Goal: Task Accomplishment & Management: Use online tool/utility

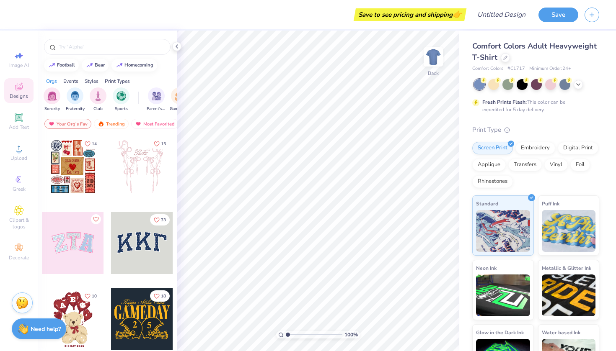
click at [140, 251] on div at bounding box center [142, 243] width 62 height 62
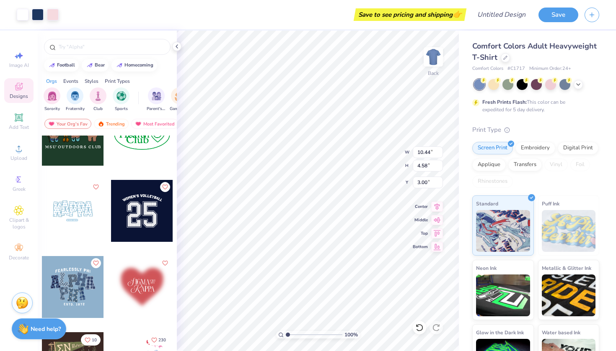
scroll to position [904, 0]
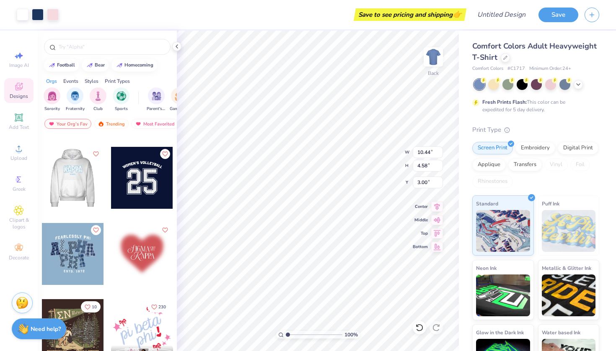
click at [88, 178] on div at bounding box center [72, 178] width 62 height 62
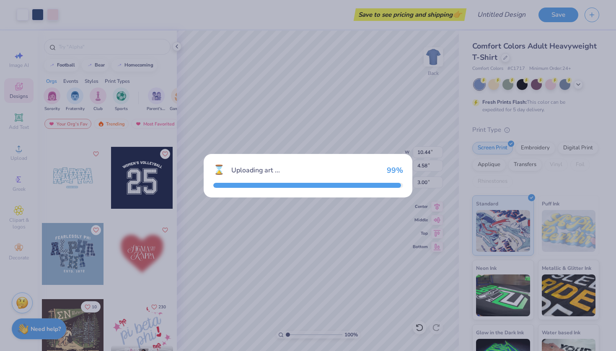
type input "9.12"
type input "4.84"
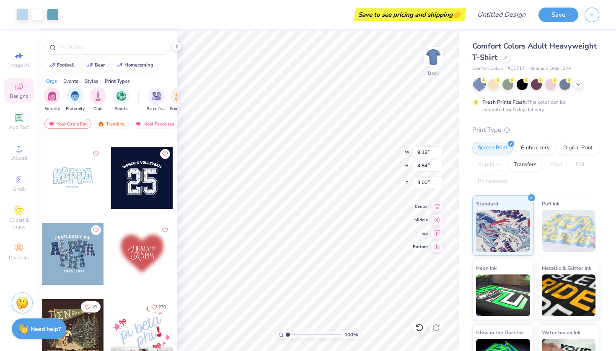
type input "9.55"
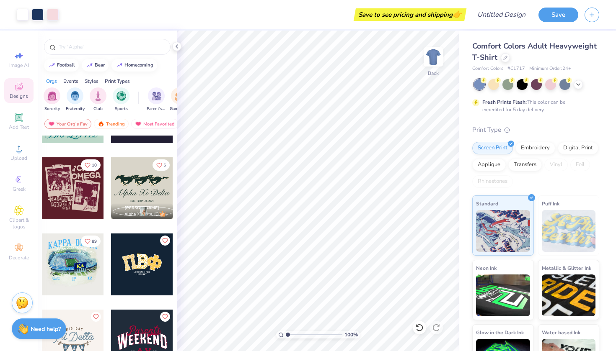
scroll to position [1817, 0]
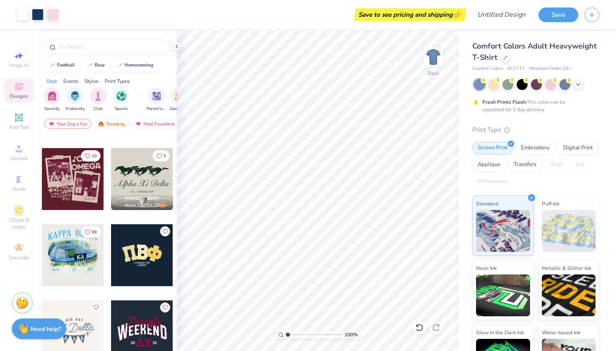
click at [144, 266] on div at bounding box center [142, 255] width 62 height 62
type input "9.08"
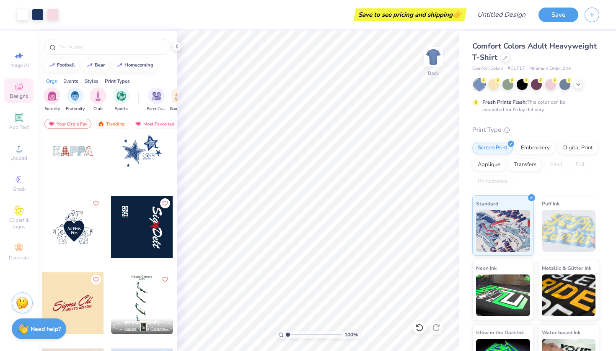
scroll to position [4203, 0]
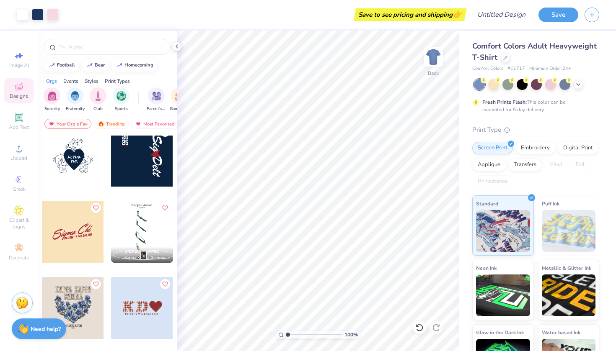
click at [41, 234] on div at bounding box center [10, 232] width 62 height 62
type input "10.07"
type input "10.44"
type input "4.58"
type input "3.00"
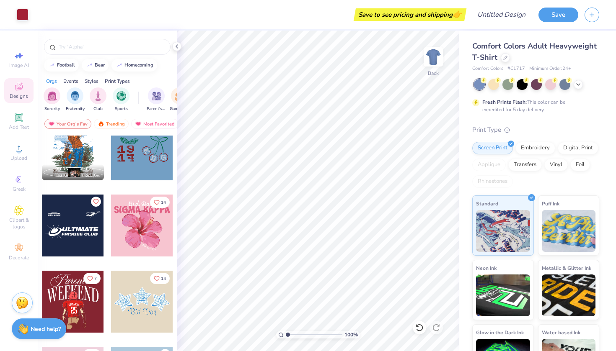
scroll to position [5465, 0]
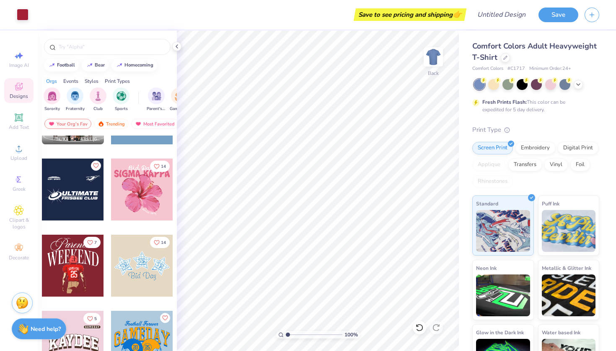
click at [82, 191] on div at bounding box center [73, 190] width 62 height 62
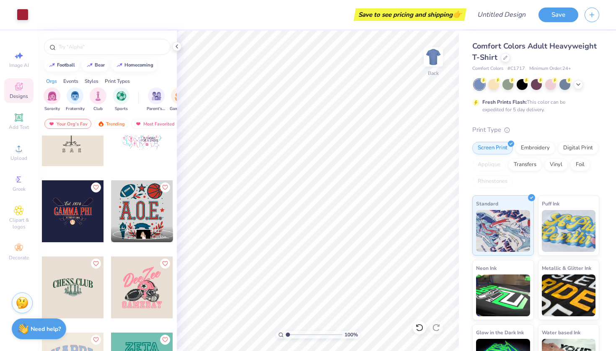
scroll to position [7959, 0]
click at [75, 224] on div at bounding box center [73, 211] width 62 height 62
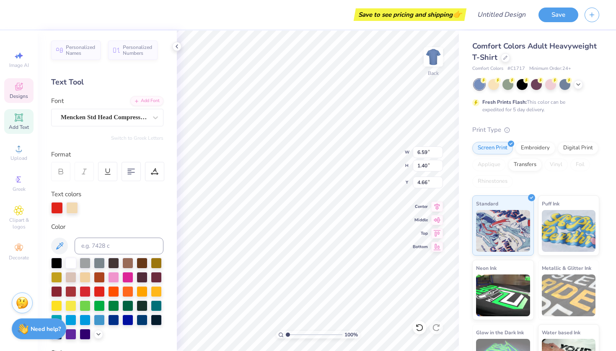
scroll to position [0, 1]
type textarea "ALPHA PHI"
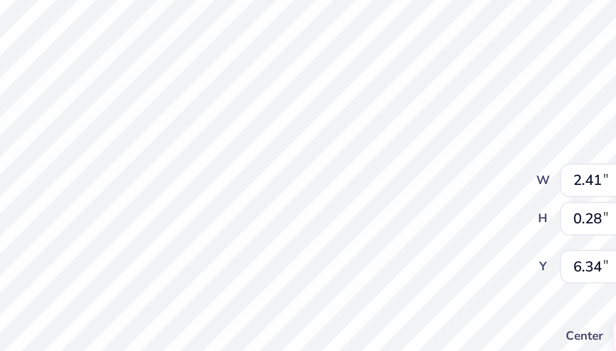
type input "8.92"
type textarea "Est. 1872"
type input "6.38"
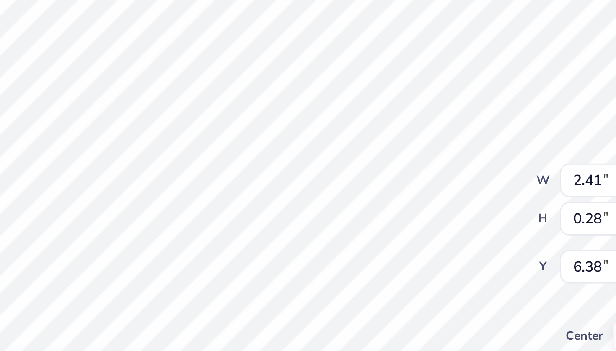
type textarea "[GEOGRAPHIC_DATA]"
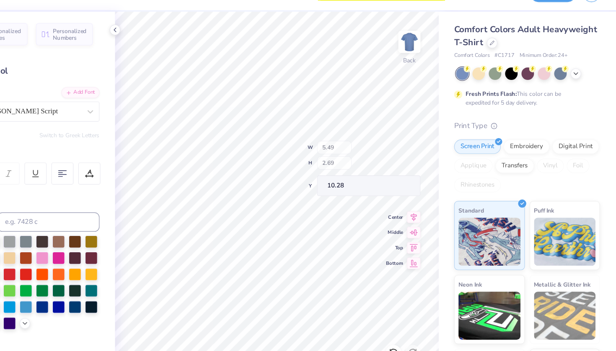
type input "1.76"
type input "1.86"
type input "11.04"
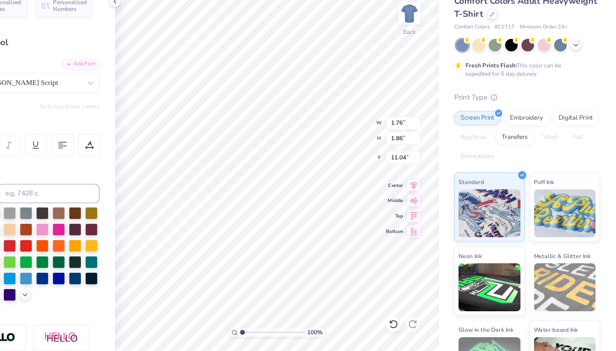
type textarea "A"
type textarea "lpha hi"
type input "10.29"
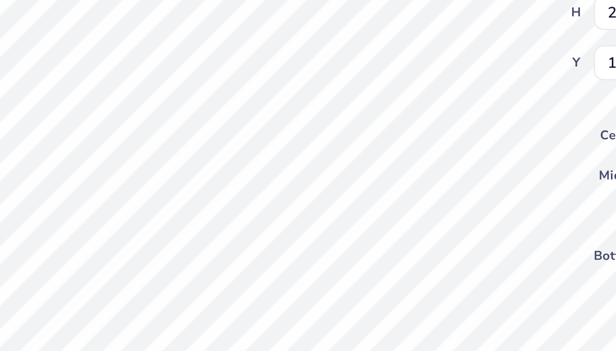
type input "10.49"
type input "10.10"
click at [123, 31] on div "Save to see pricing and shipping 👉 Design Title Save Image AI Designs Add Text …" at bounding box center [308, 175] width 616 height 351
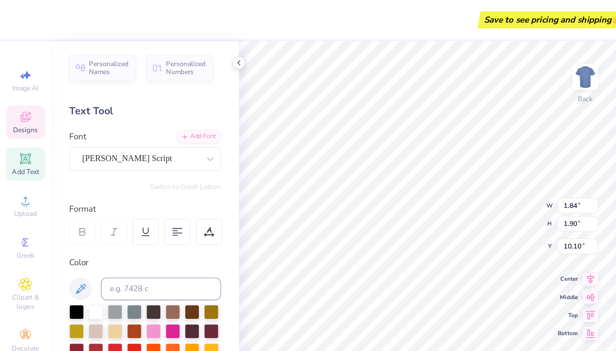
type textarea "P"
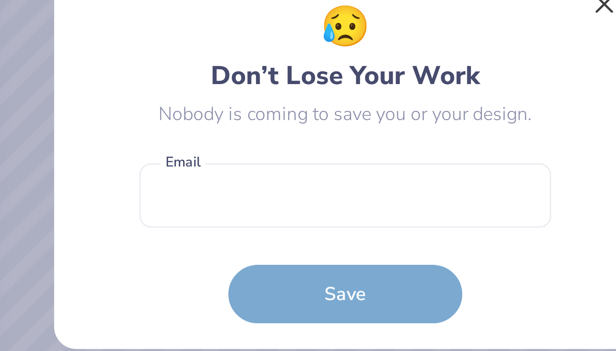
click at [393, 112] on button "Close" at bounding box center [401, 120] width 16 height 16
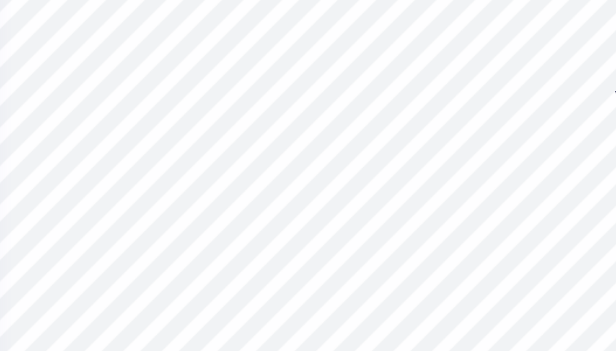
type input "10.02"
type input "9.92"
type input "5.21"
type input "2.61"
type input "10.49"
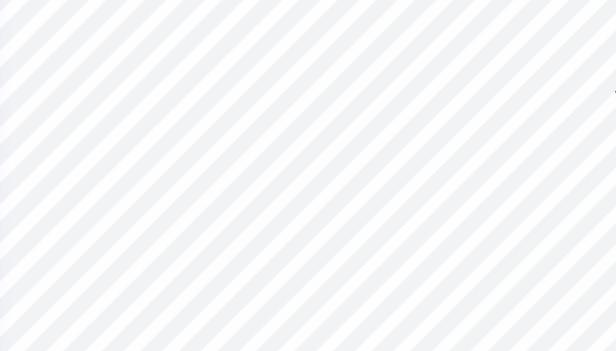
type input "5.43"
type input "2.72"
type input "10.38"
type input "9.74"
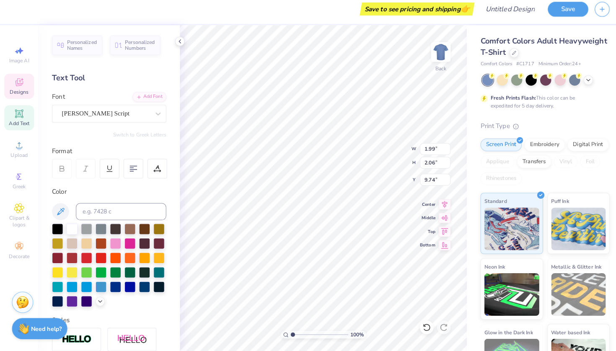
type input "9.92"
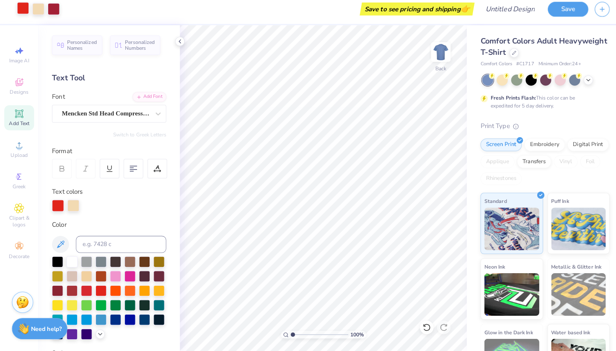
click at [22, 8] on div at bounding box center [23, 14] width 12 height 12
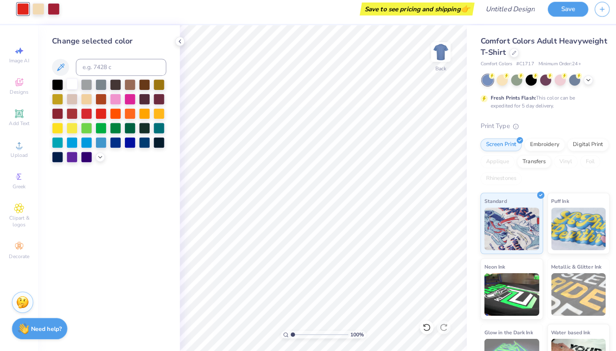
click at [70, 83] on div at bounding box center [70, 88] width 11 height 11
click at [53, 9] on div at bounding box center [53, 14] width 12 height 12
click at [102, 111] on div at bounding box center [99, 116] width 11 height 11
click at [180, 42] on div at bounding box center [176, 46] width 9 height 9
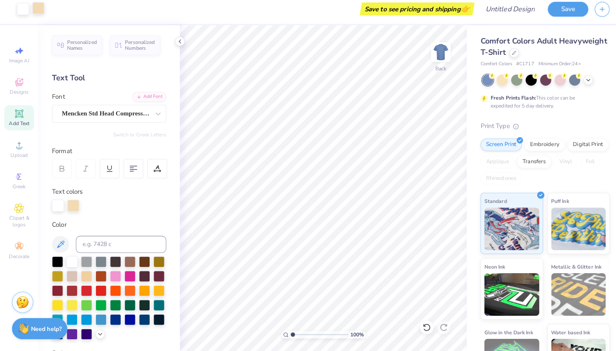
click at [37, 8] on div at bounding box center [38, 14] width 12 height 12
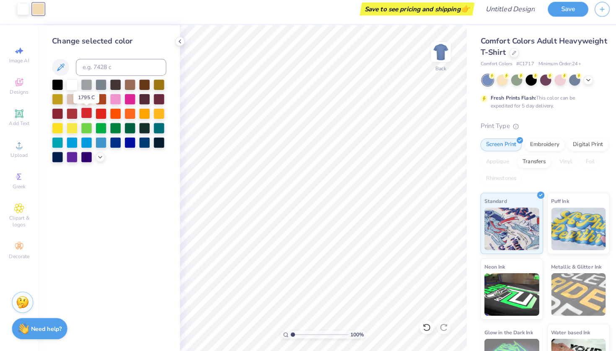
click at [87, 113] on div at bounding box center [85, 116] width 11 height 11
click at [175, 43] on icon at bounding box center [176, 46] width 7 height 7
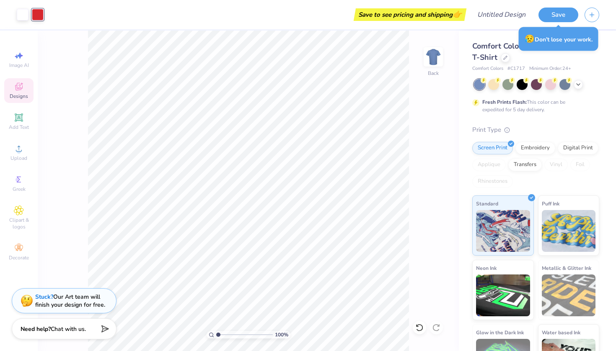
click at [20, 90] on icon at bounding box center [19, 87] width 10 height 10
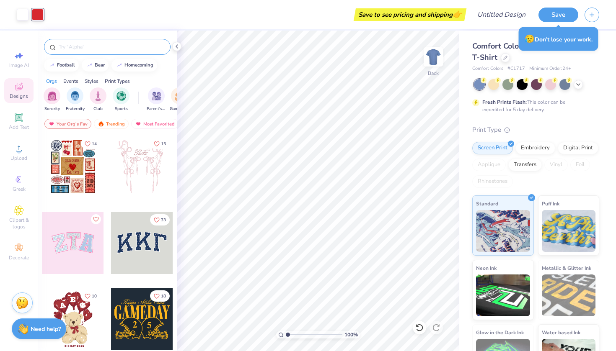
scroll to position [0, 0]
click at [118, 44] on input "text" at bounding box center [111, 47] width 107 height 8
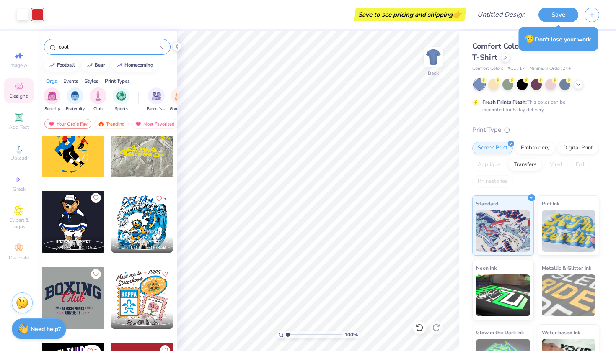
scroll to position [137, 0]
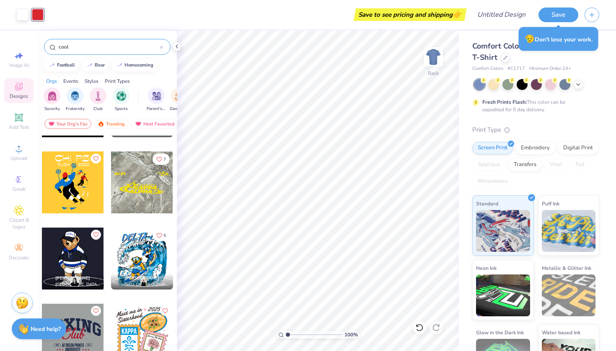
type input "cool"
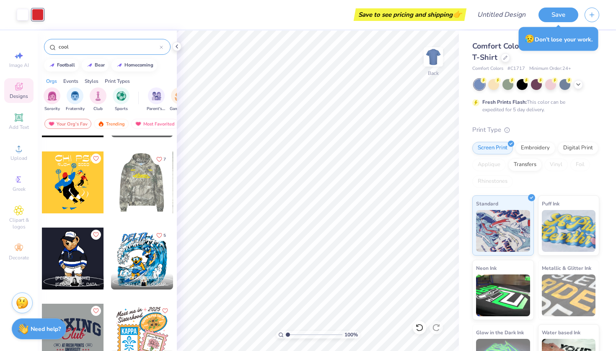
click at [111, 185] on div at bounding box center [80, 183] width 62 height 62
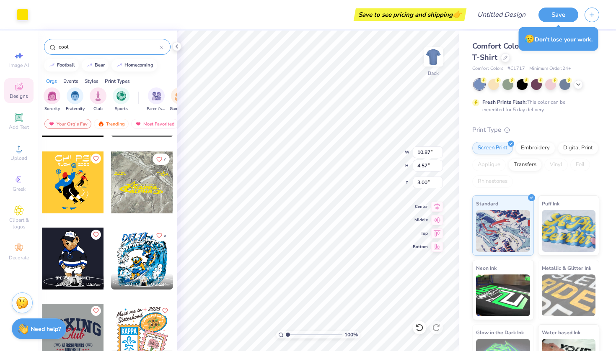
type input "5.66"
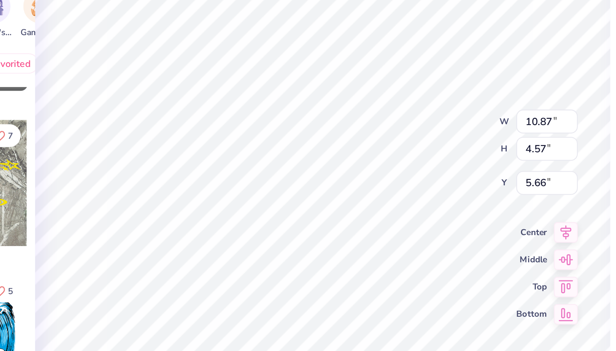
type input "7.49"
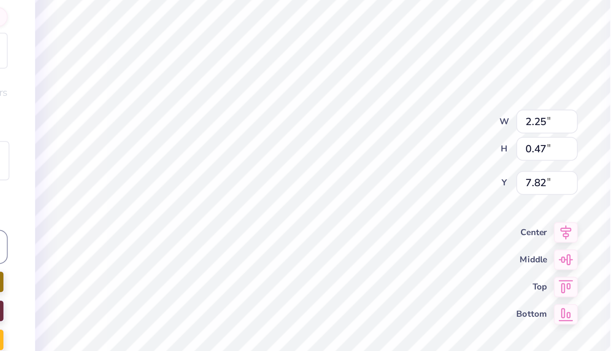
type textarea "ALPHA"
type input "14.41"
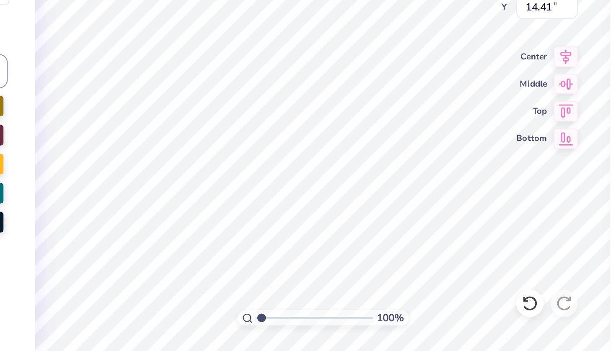
type textarea "ALPHA PHI"
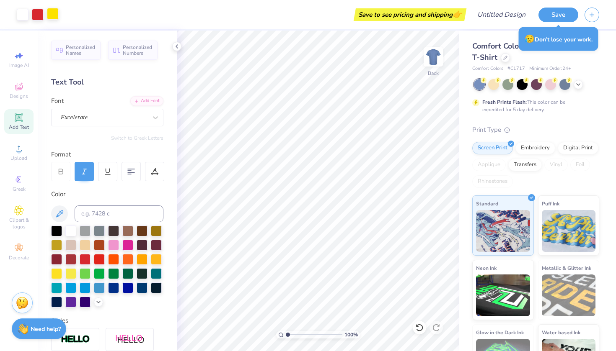
click at [54, 9] on div at bounding box center [53, 14] width 12 height 12
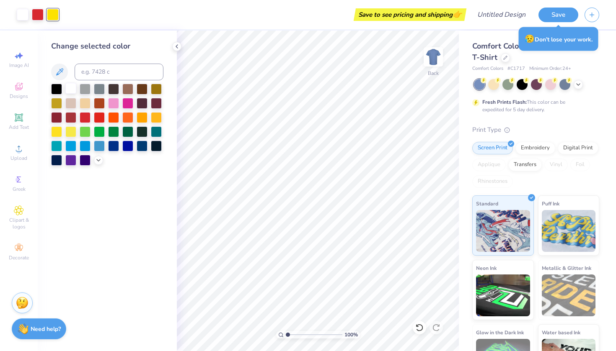
click at [71, 88] on div at bounding box center [70, 88] width 11 height 11
click at [177, 45] on polyline at bounding box center [177, 46] width 2 height 3
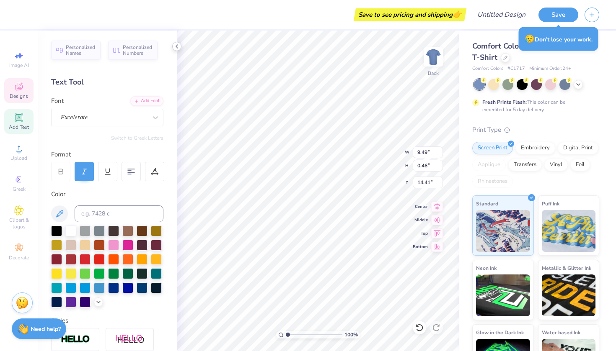
type input "4.88"
type input "11.34"
type input "0.55"
type input "4.79"
type input "4.75"
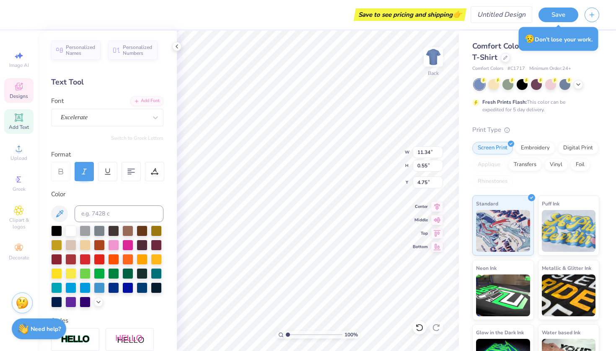
scroll to position [0, 0]
type textarea "est. 1872"
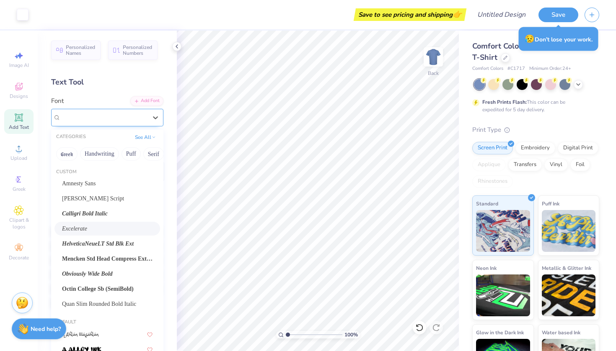
click at [88, 119] on span "Excelerate" at bounding box center [74, 118] width 27 height 10
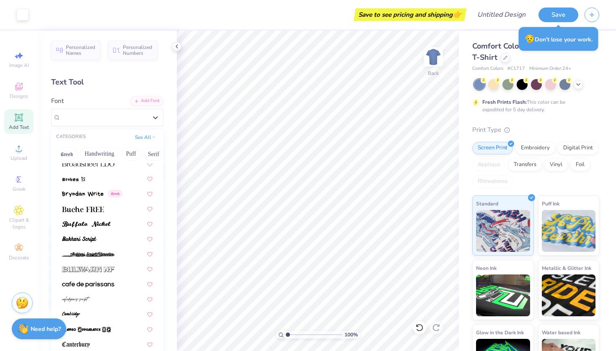
scroll to position [880, 0]
click at [95, 266] on span at bounding box center [88, 268] width 52 height 9
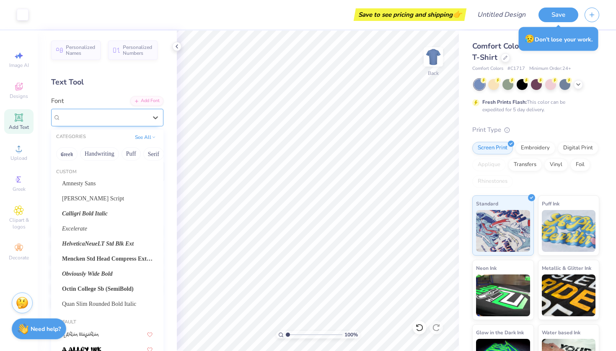
click at [92, 119] on span "Bulwark NF" at bounding box center [76, 118] width 31 height 10
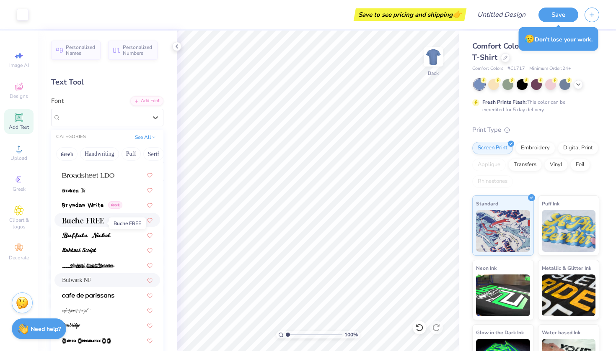
scroll to position [869, 0]
click at [91, 280] on span "Bulwark NF" at bounding box center [76, 280] width 29 height 9
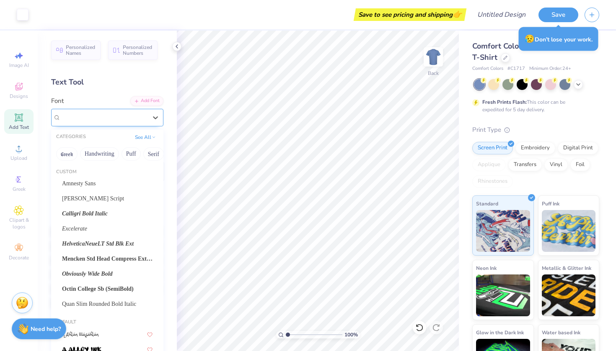
click at [85, 123] on div at bounding box center [104, 117] width 86 height 11
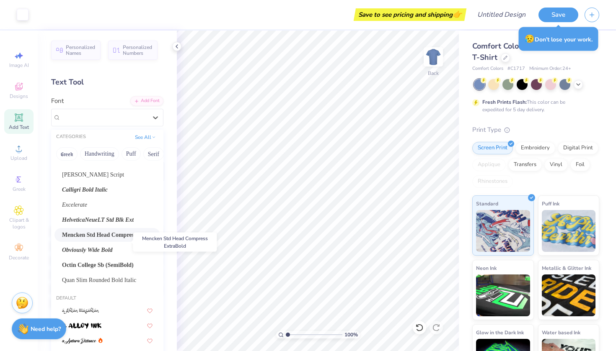
scroll to position [18, 0]
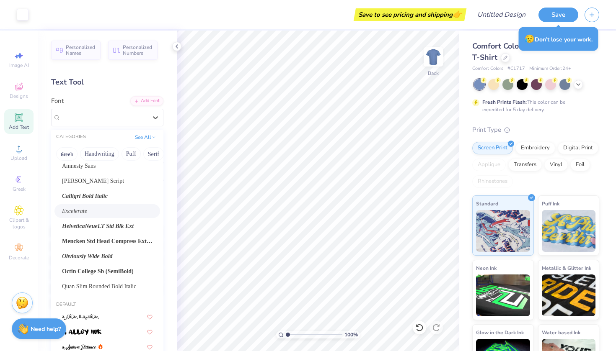
click at [87, 211] on span "Excelerate" at bounding box center [74, 211] width 25 height 9
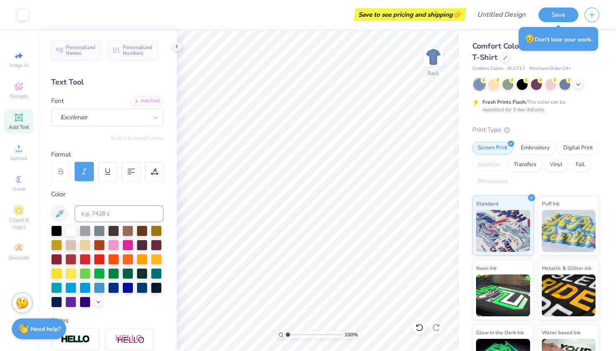
scroll to position [0, 0]
click at [175, 46] on icon at bounding box center [176, 46] width 7 height 7
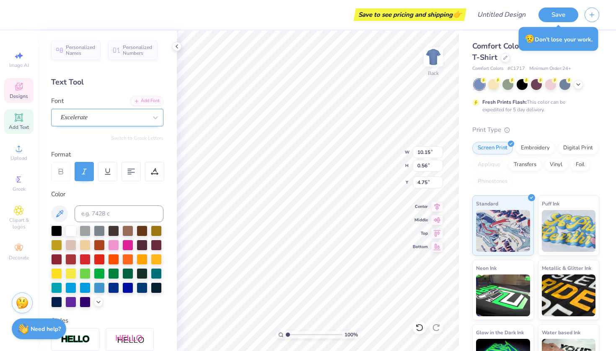
click at [88, 116] on span "Excelerate" at bounding box center [74, 118] width 27 height 10
type textarea "sdsu"
